Goal: Complete application form

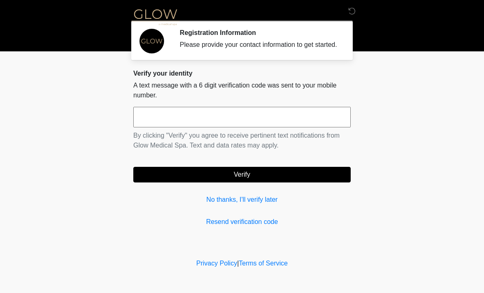
click at [241, 121] on input "text" at bounding box center [241, 117] width 217 height 21
type input "******"
click at [307, 179] on button "Verify" at bounding box center [241, 175] width 217 height 16
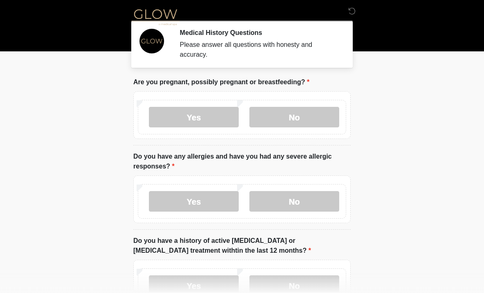
click at [304, 116] on label "No" at bounding box center [294, 117] width 90 height 21
click at [303, 204] on label "No" at bounding box center [294, 201] width 90 height 21
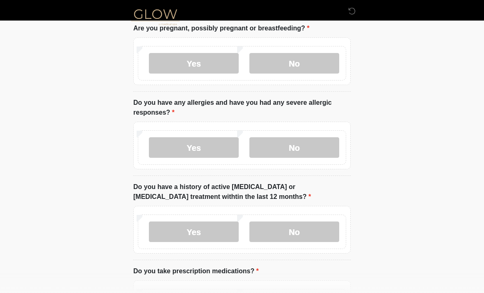
scroll to position [80, 0]
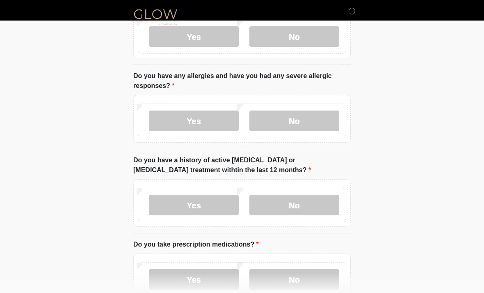
click at [311, 203] on label "No" at bounding box center [294, 205] width 90 height 21
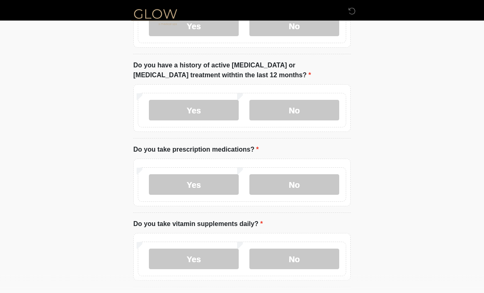
scroll to position [188, 0]
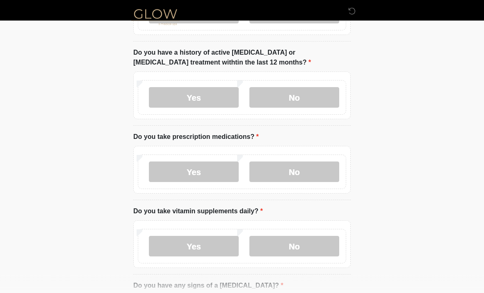
click at [309, 166] on label "No" at bounding box center [294, 172] width 90 height 21
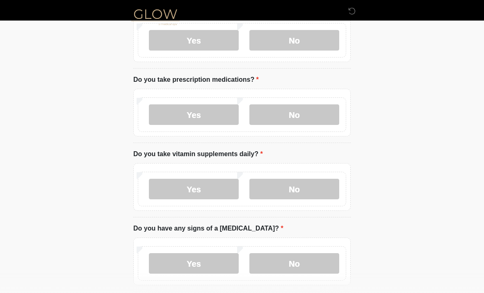
scroll to position [248, 0]
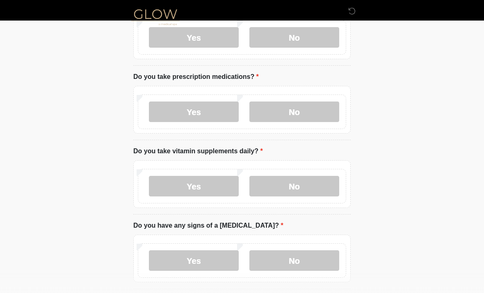
click at [222, 181] on label "Yes" at bounding box center [194, 186] width 90 height 21
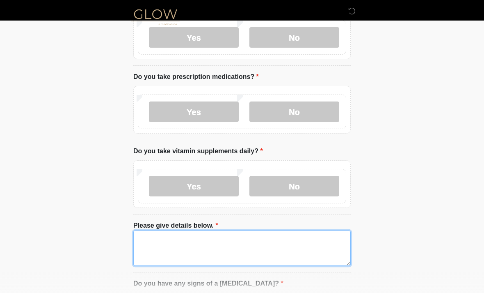
click at [224, 244] on textarea "Please give details below." at bounding box center [241, 247] width 217 height 35
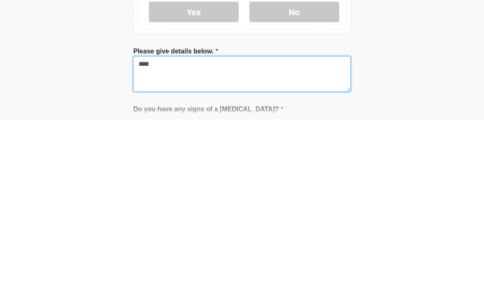
type textarea "*****"
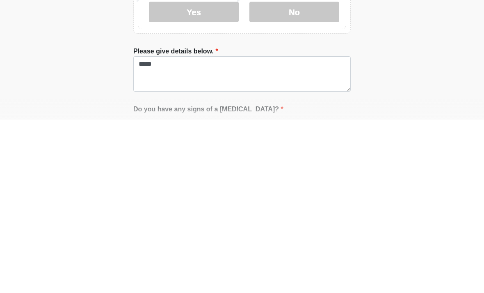
click at [310, 175] on label "No" at bounding box center [294, 185] width 90 height 21
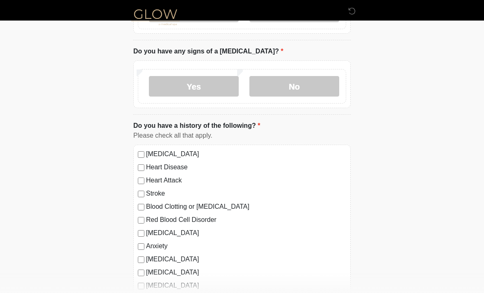
click at [311, 80] on label "No" at bounding box center [294, 86] width 90 height 21
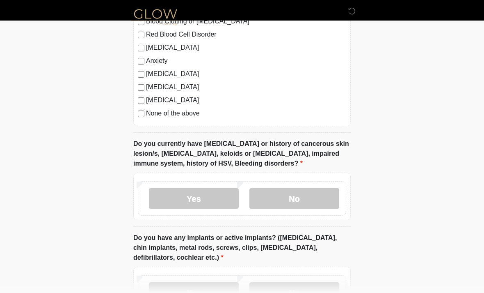
scroll to position [606, 0]
click at [300, 195] on label "No" at bounding box center [294, 198] width 90 height 21
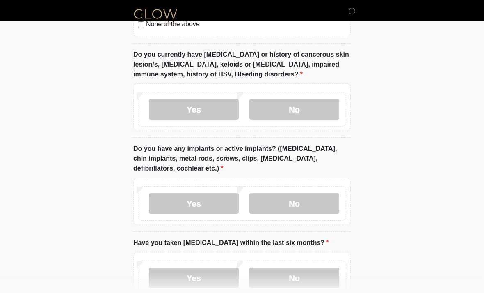
scroll to position [703, 0]
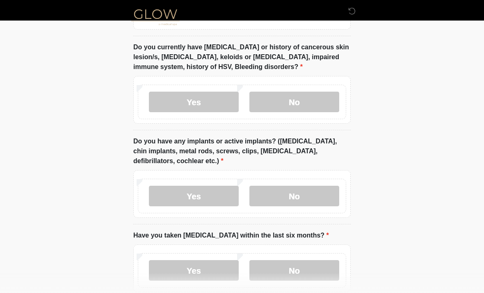
click at [303, 189] on label "No" at bounding box center [294, 195] width 90 height 21
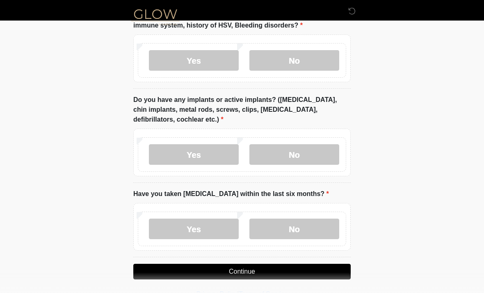
scroll to position [747, 0]
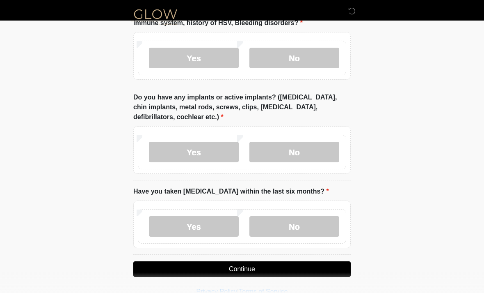
click at [294, 221] on label "No" at bounding box center [294, 226] width 90 height 21
click at [313, 263] on button "Continue" at bounding box center [241, 269] width 217 height 16
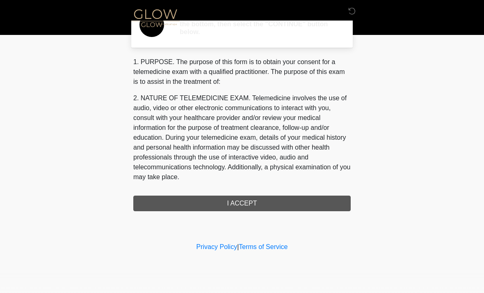
scroll to position [0, 0]
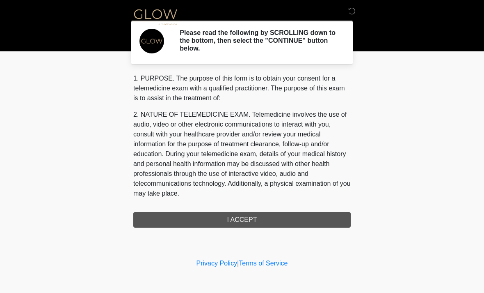
click at [300, 213] on div "1. PURPOSE. The purpose of this form is to obtain your consent for a telemedici…" at bounding box center [241, 150] width 217 height 154
click at [262, 217] on div "1. PURPOSE. The purpose of this form is to obtain your consent for a telemedici…" at bounding box center [241, 150] width 217 height 154
click at [257, 217] on div "1. PURPOSE. The purpose of this form is to obtain your consent for a telemedici…" at bounding box center [241, 150] width 217 height 154
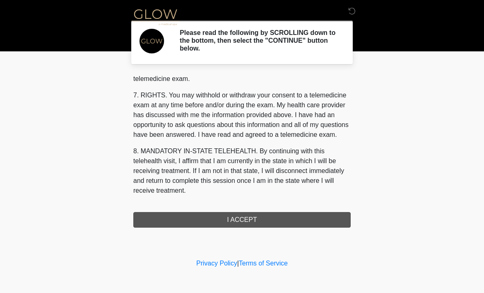
scroll to position [348, 0]
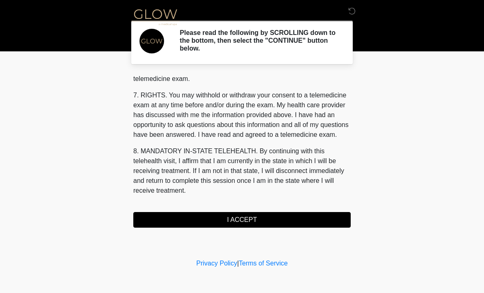
click at [249, 216] on button "I ACCEPT" at bounding box center [241, 220] width 217 height 16
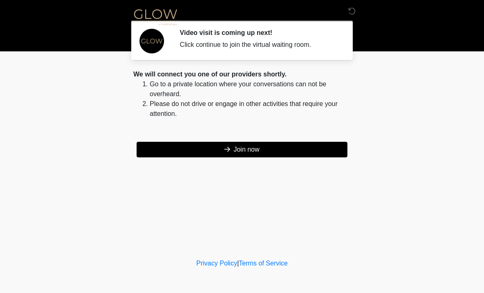
click at [269, 147] on button "Join now" at bounding box center [242, 150] width 211 height 16
